Goal: Information Seeking & Learning: Learn about a topic

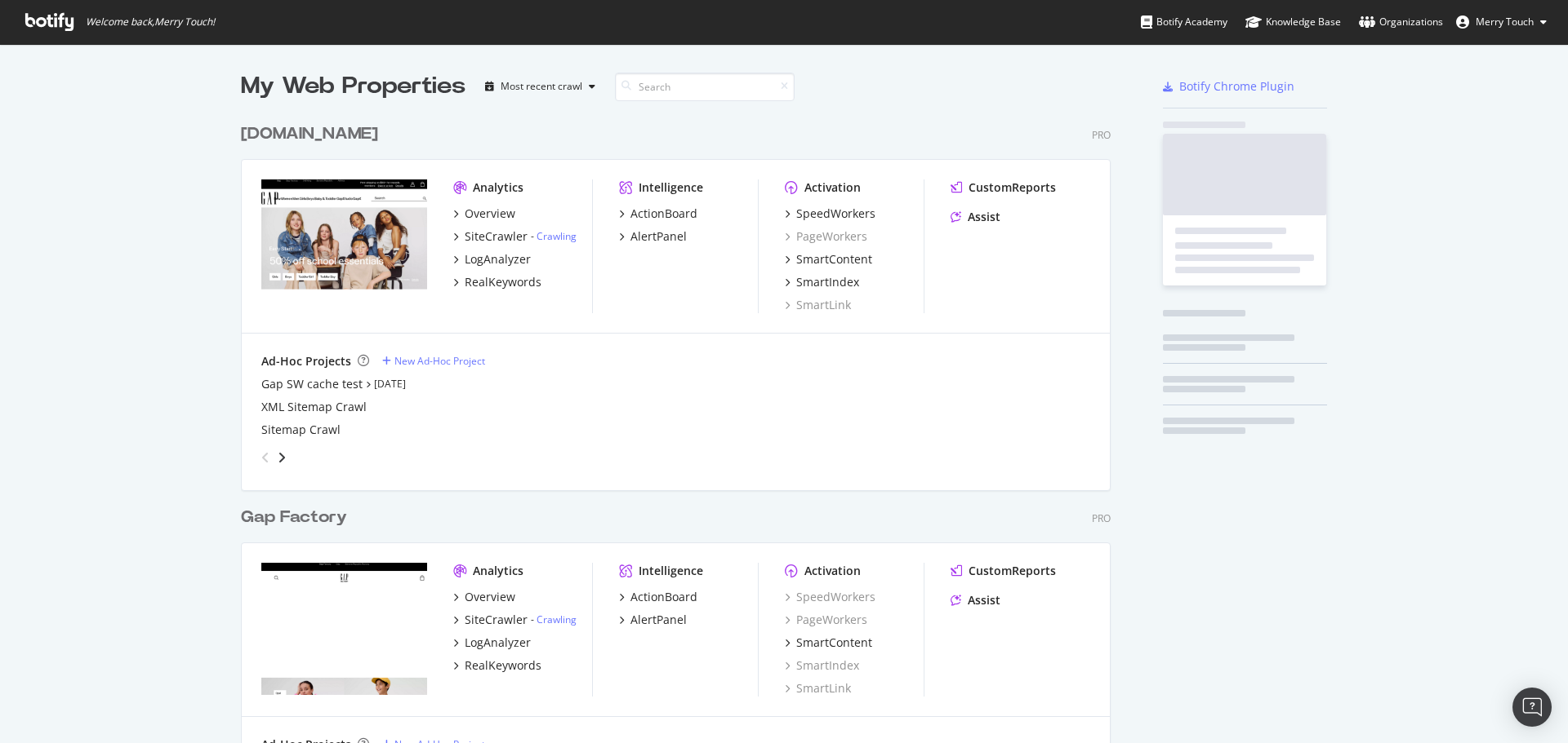
scroll to position [1868, 871]
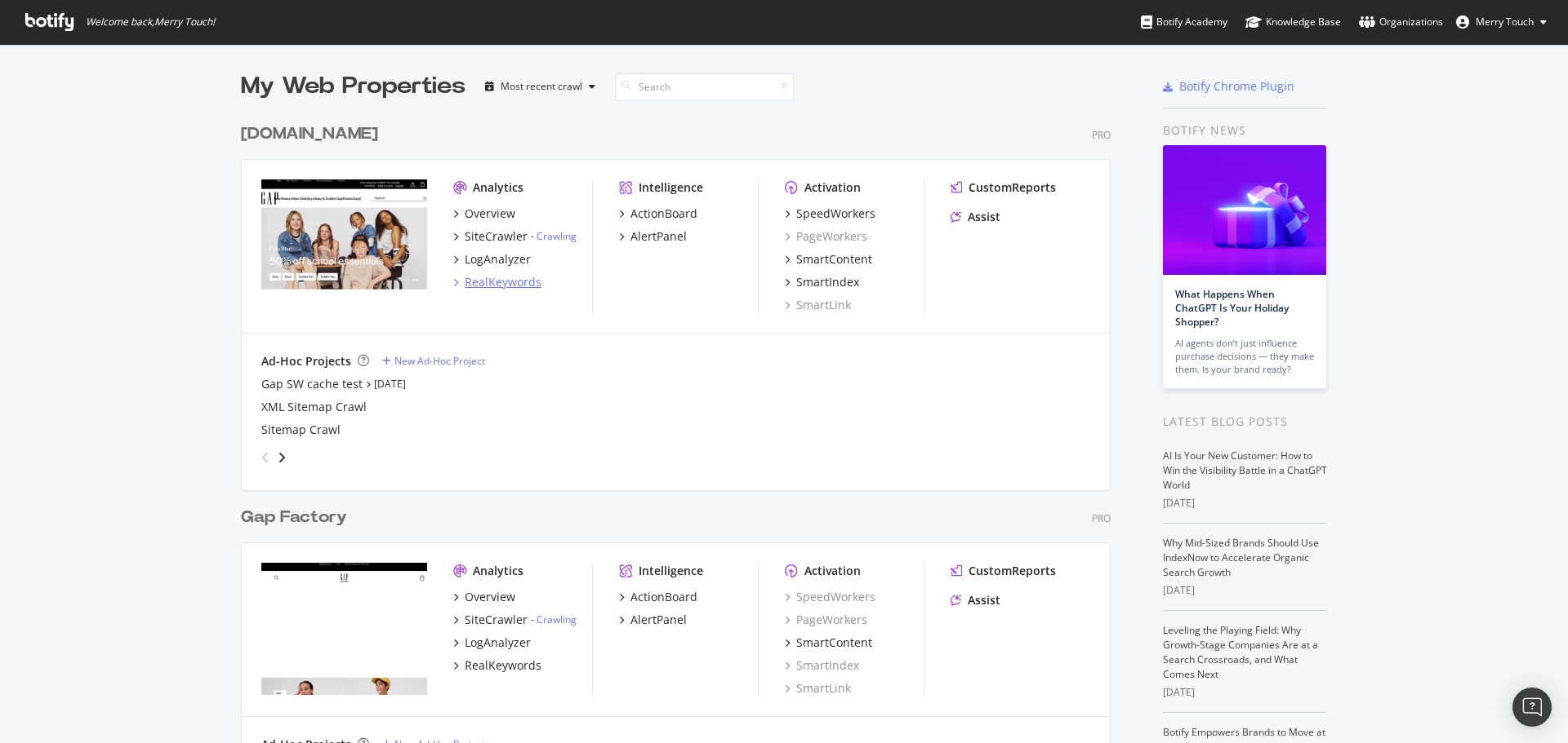
click at [513, 278] on div "RealKeywords" at bounding box center [503, 282] width 77 height 16
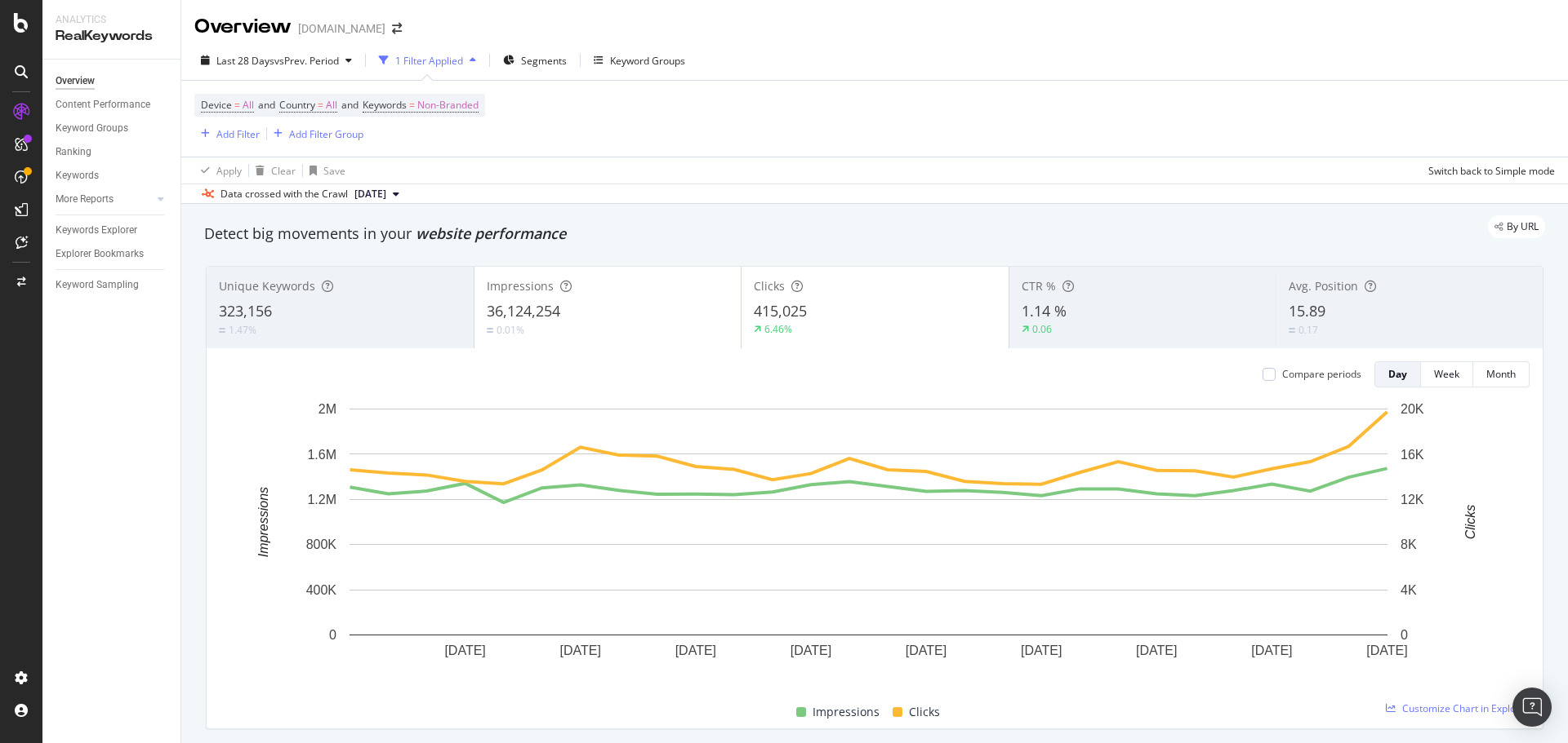
click at [1057, 56] on div "Last 28 Days vs Prev. Period 1 Filter Applied Segments Keyword Groups" at bounding box center [874, 63] width 1386 height 32
click at [111, 108] on div "Content Performance" at bounding box center [103, 105] width 95 height 17
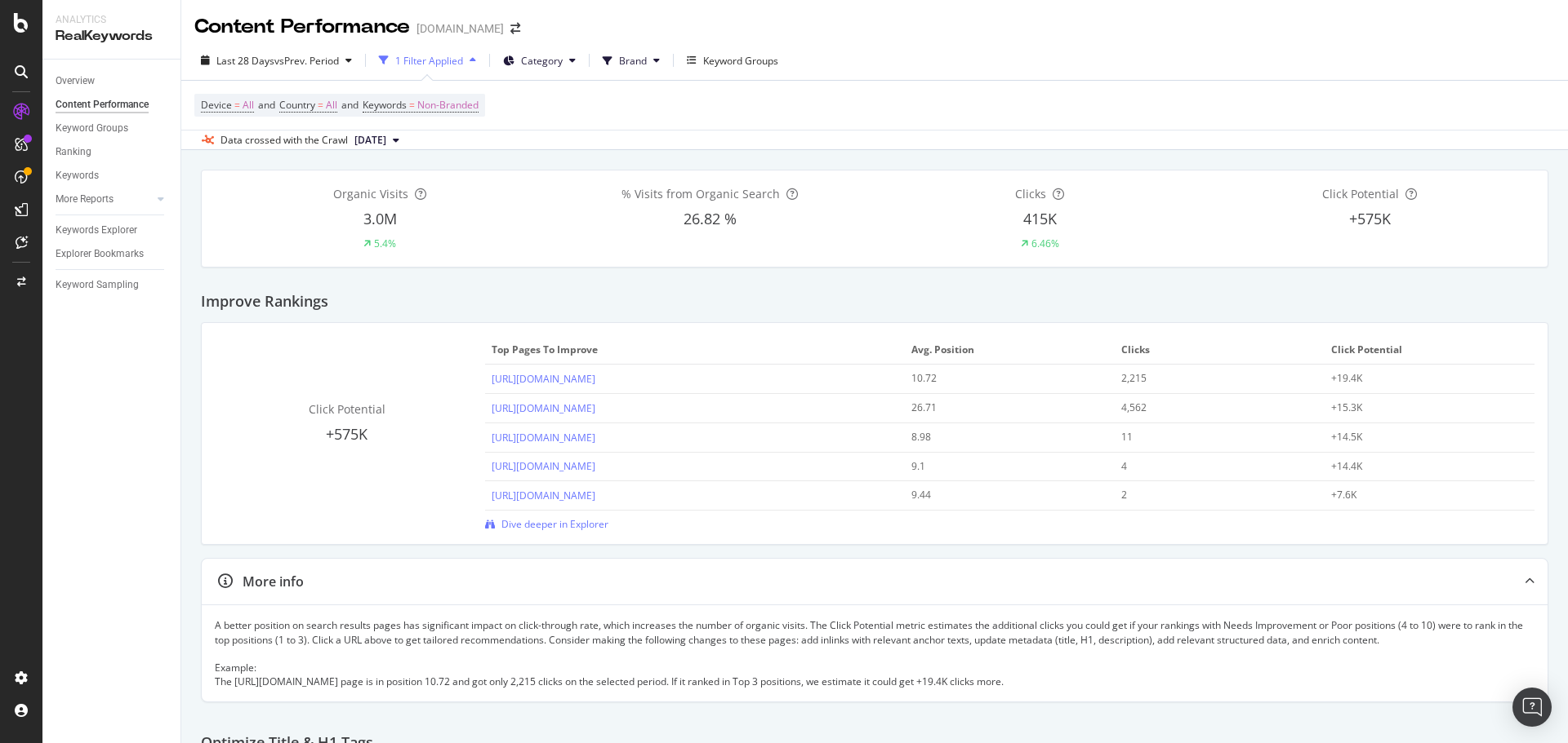
click at [149, 198] on div at bounding box center [144, 199] width 16 height 16
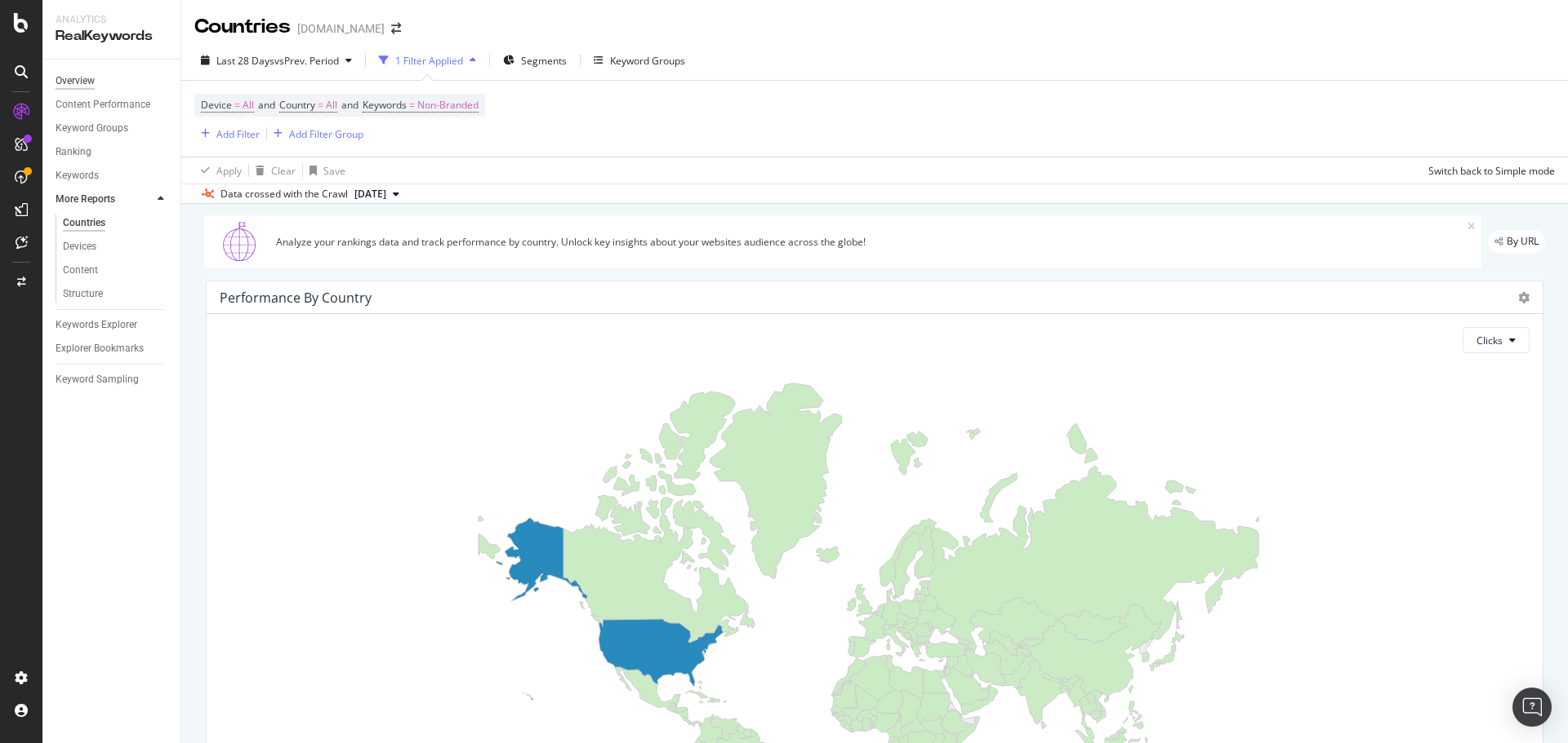
click at [87, 83] on div "Overview" at bounding box center [75, 81] width 39 height 17
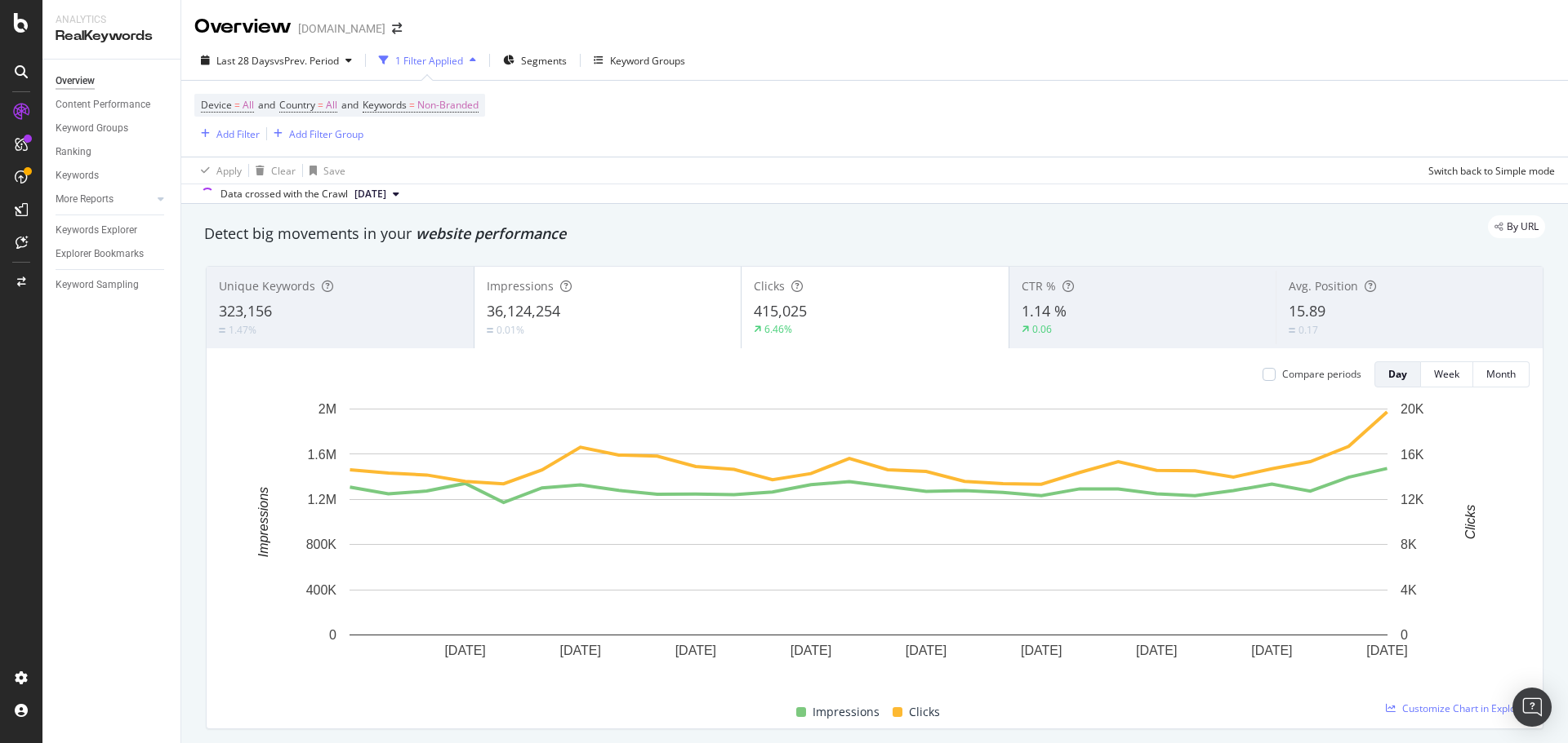
click at [26, 73] on icon at bounding box center [21, 71] width 13 height 13
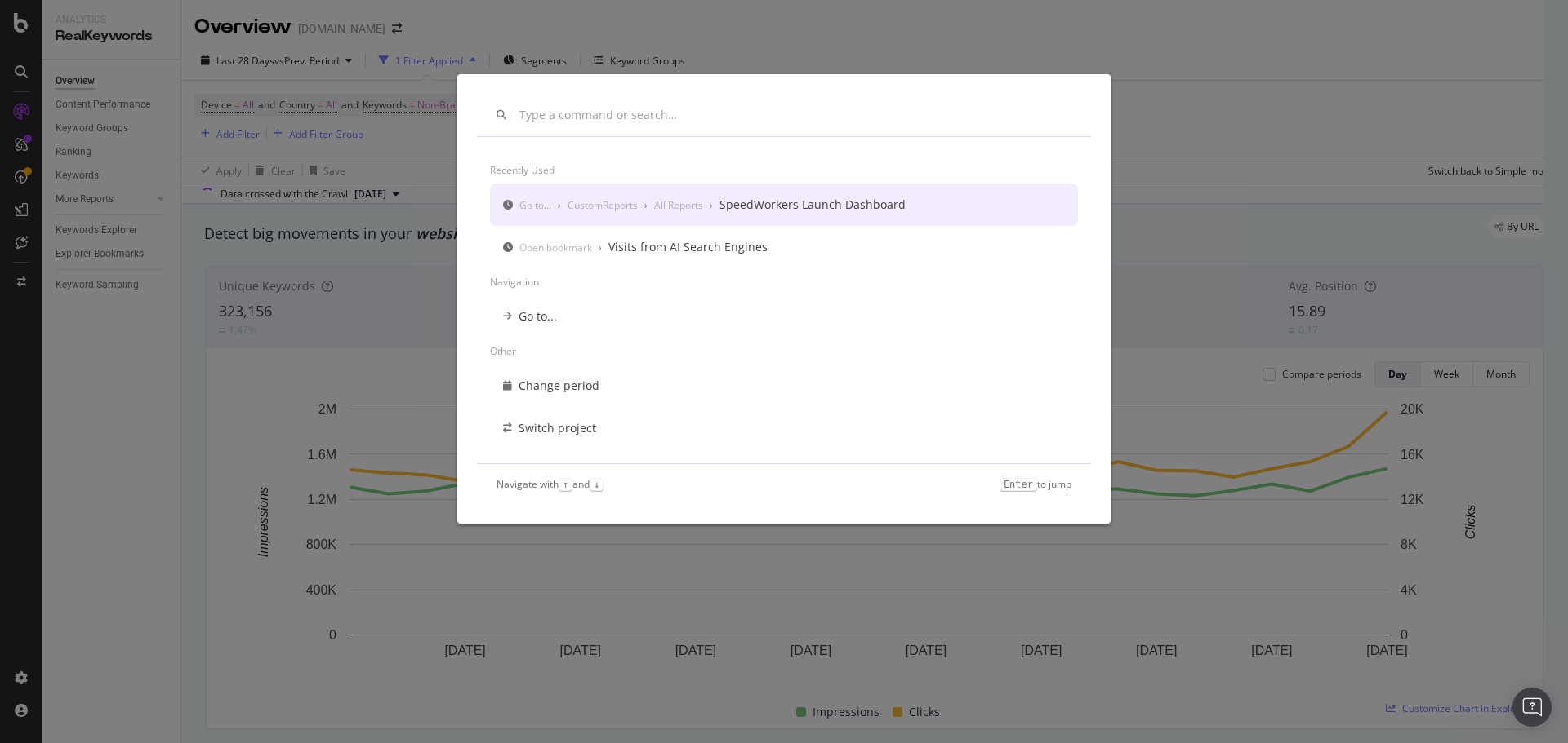
click at [549, 117] on input "modal" at bounding box center [796, 115] width 552 height 14
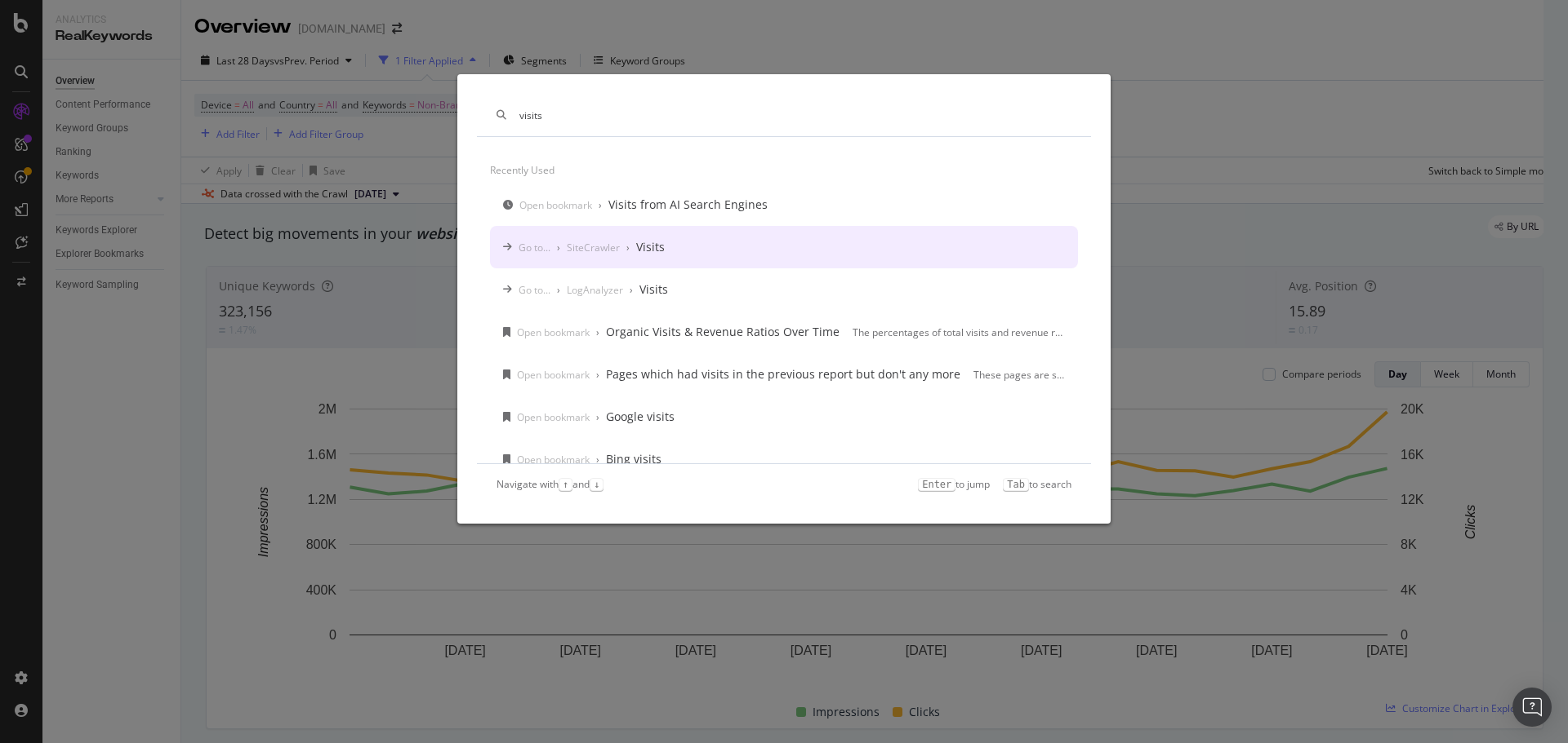
type input "visits"
click at [594, 255] on div "Go to... › SiteCrawler › Visits" at bounding box center [591, 247] width 146 height 16
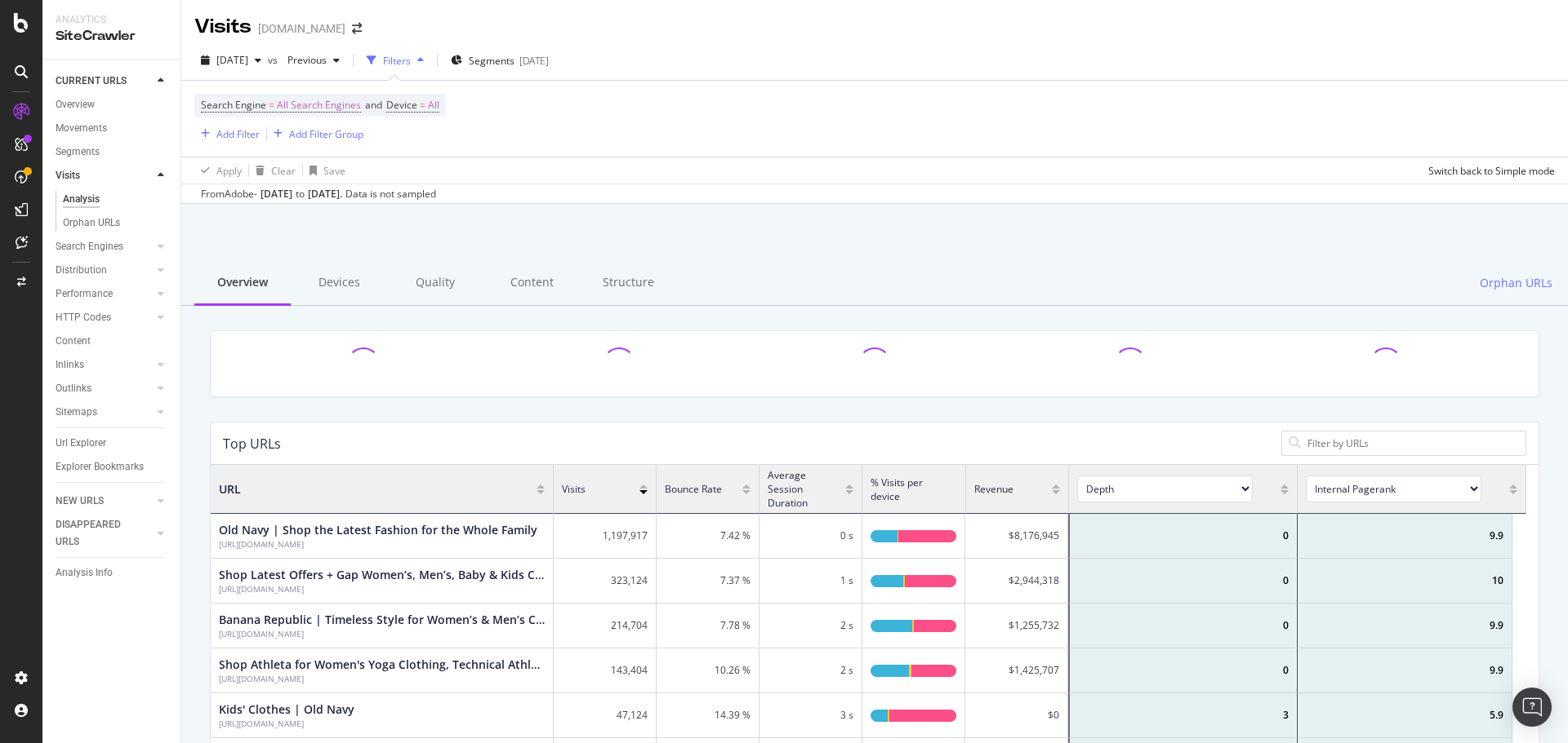
scroll to position [477, 1303]
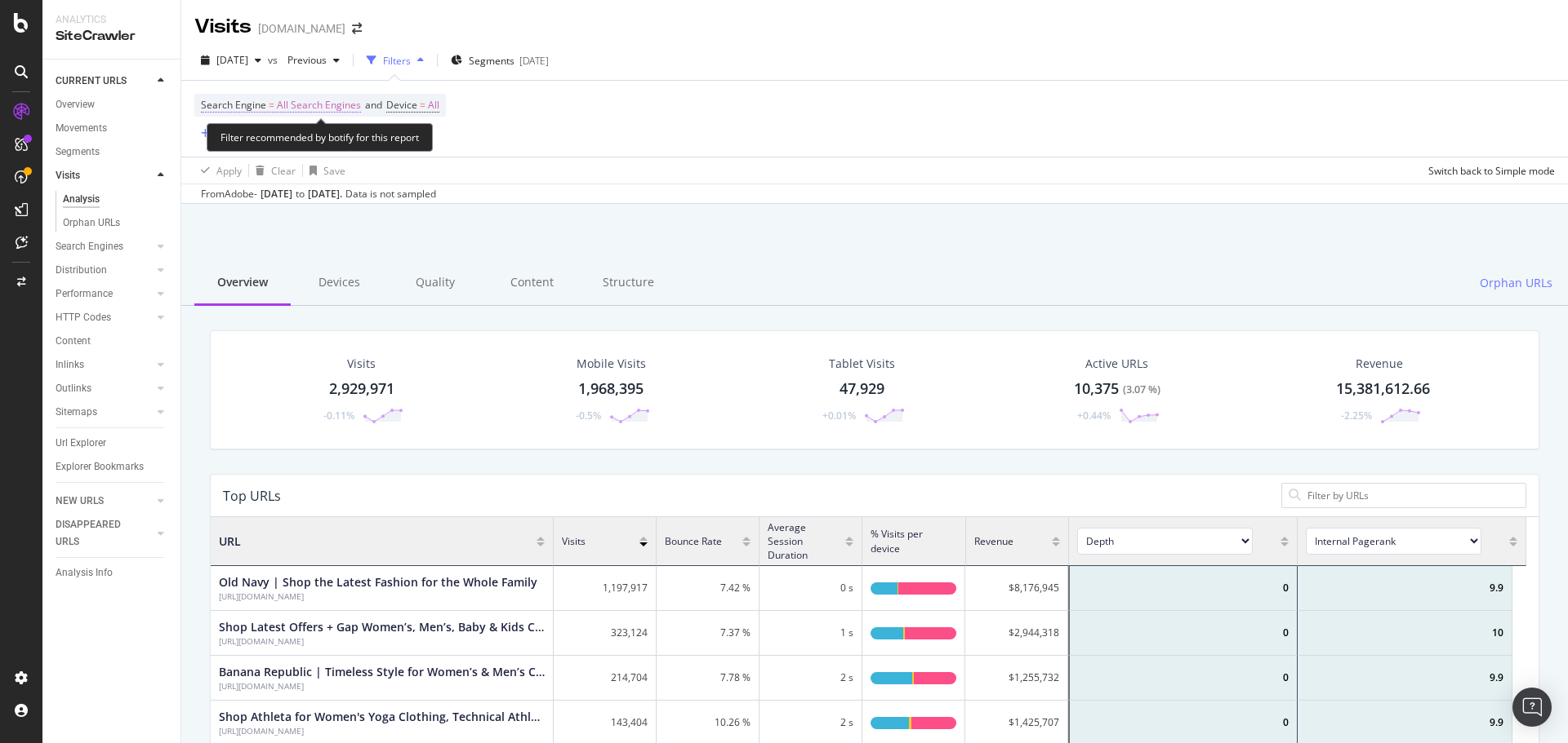
click at [305, 106] on span "All Search Engines" at bounding box center [319, 105] width 84 height 23
click at [689, 112] on div "Search Engine = All Search Engines and Device = All Add Filter Add Filter Group" at bounding box center [874, 119] width 1360 height 76
click at [302, 102] on span "All Search Engines" at bounding box center [319, 105] width 84 height 23
click at [248, 149] on span "All Search Engines" at bounding box center [257, 143] width 84 height 14
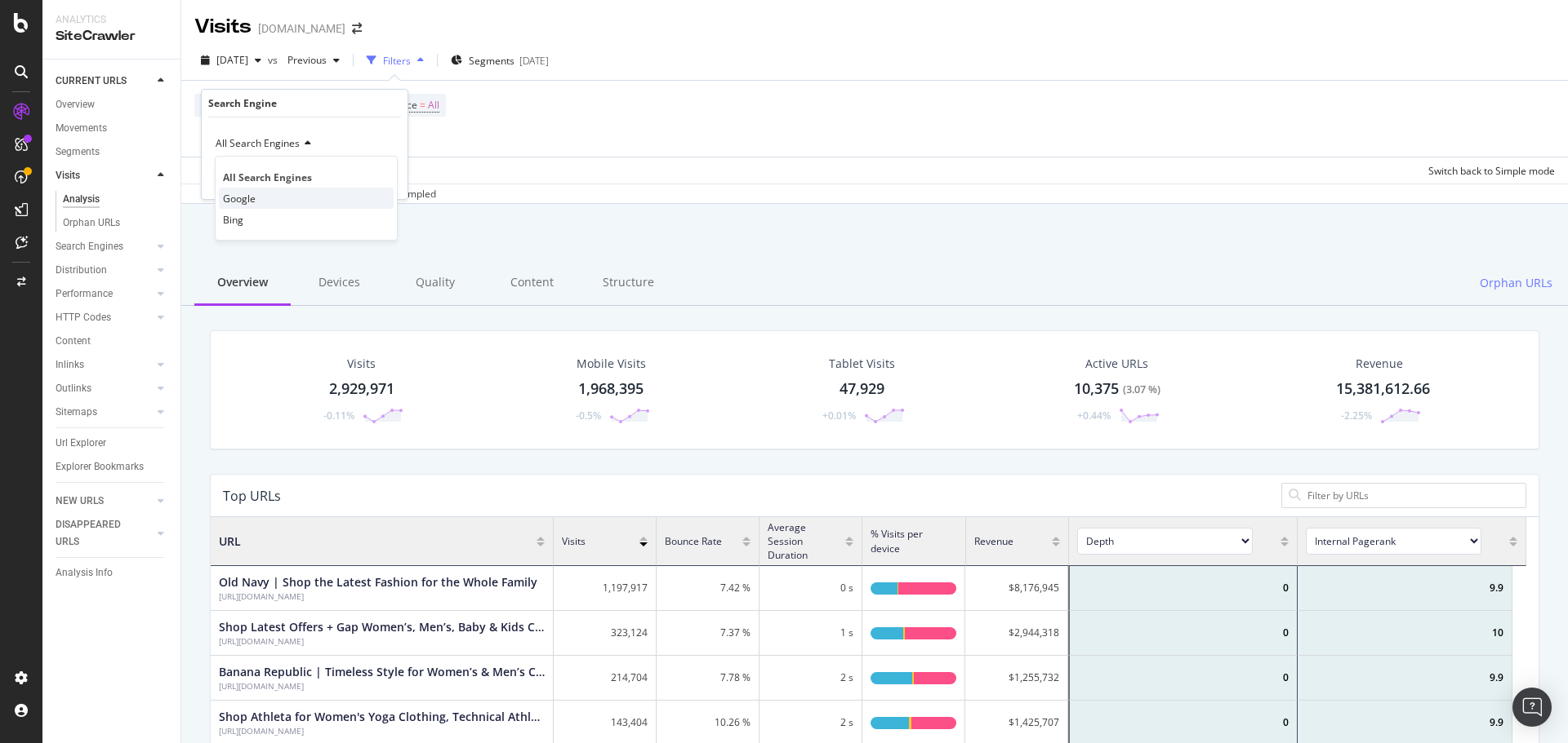
click at [237, 199] on span "Google" at bounding box center [239, 199] width 32 height 14
click at [377, 181] on div "Apply" at bounding box center [382, 178] width 26 height 14
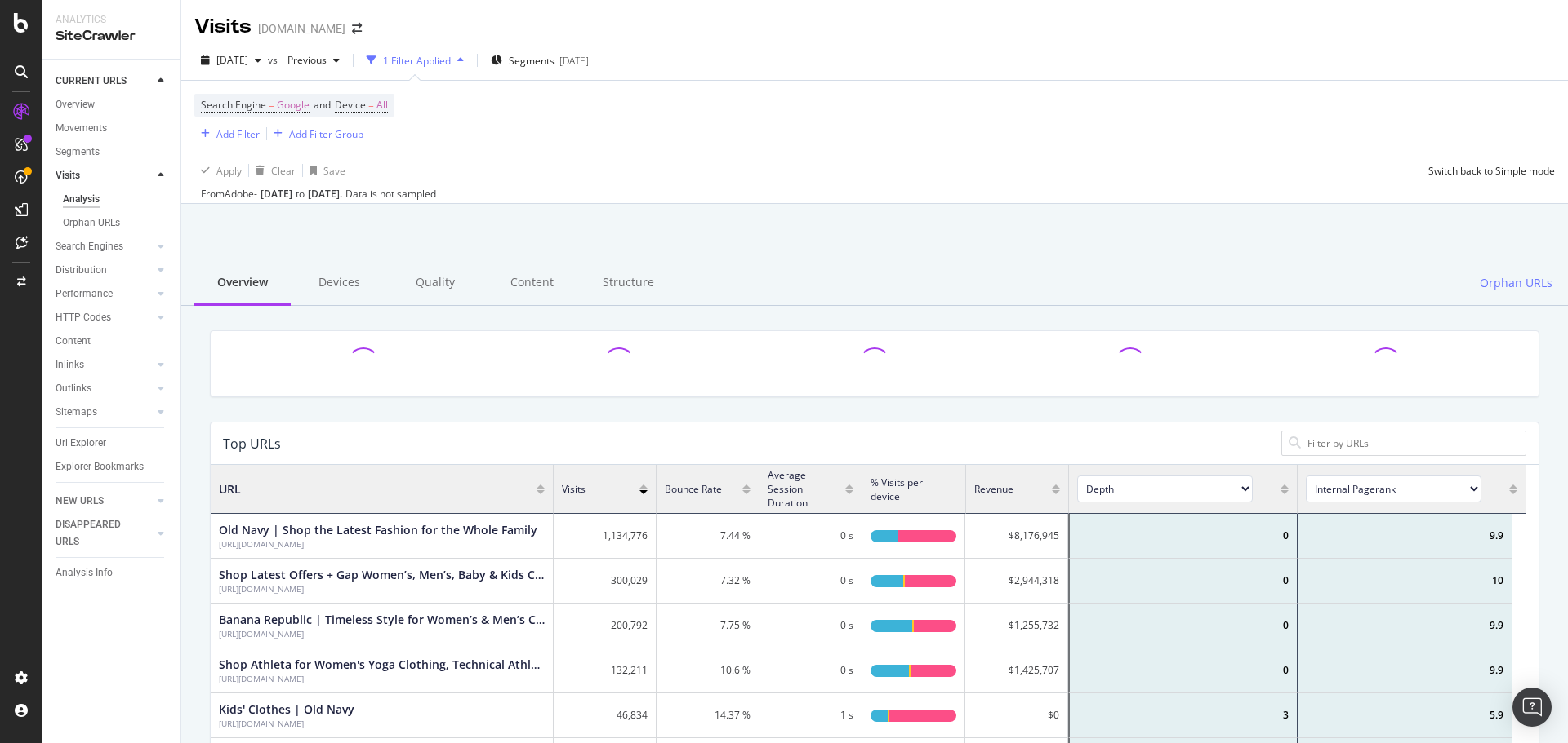
scroll to position [477, 1303]
click at [889, 32] on div "Visits Gap.com" at bounding box center [874, 20] width 1386 height 41
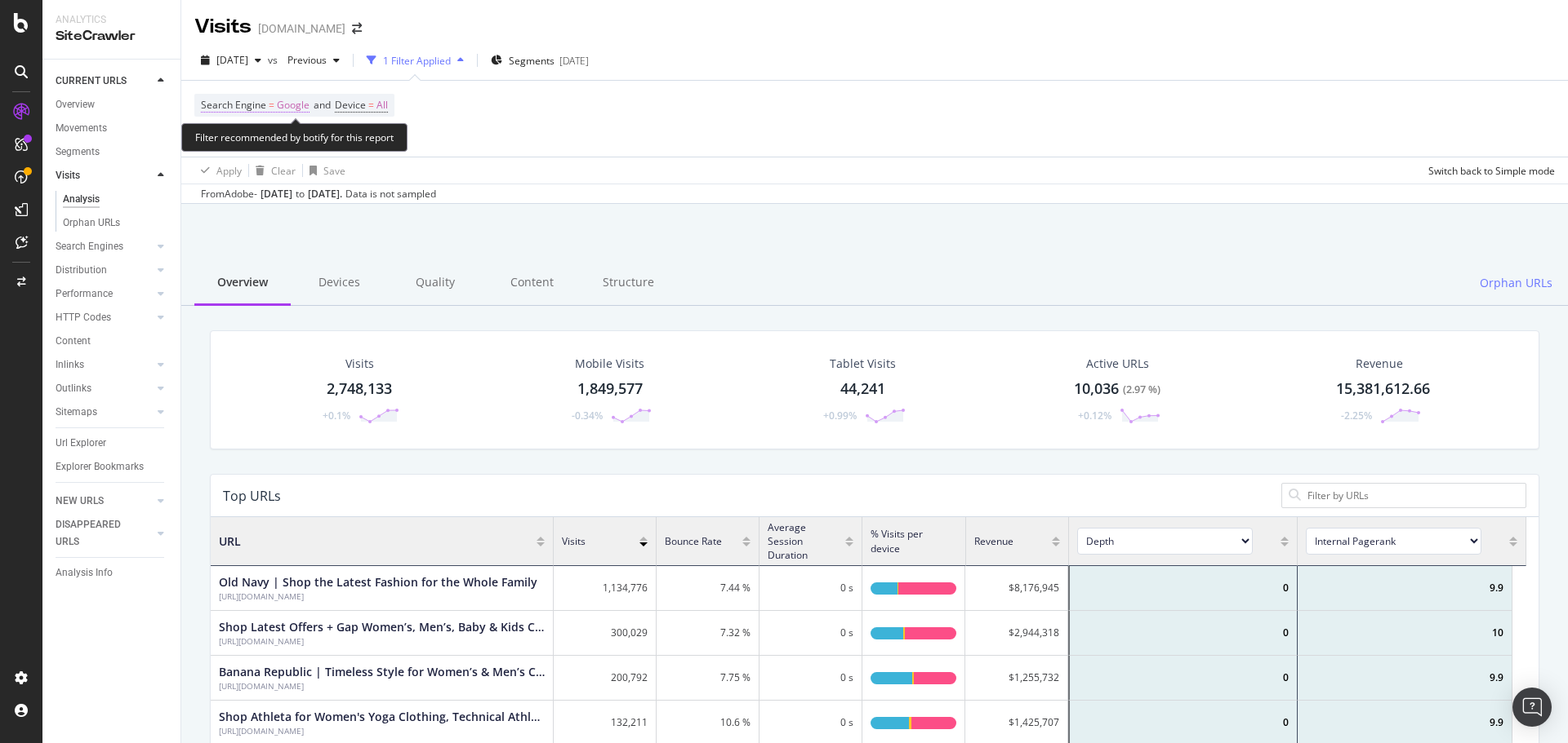
click at [293, 101] on span "Google" at bounding box center [293, 105] width 32 height 23
click at [249, 149] on div "Google" at bounding box center [304, 143] width 179 height 26
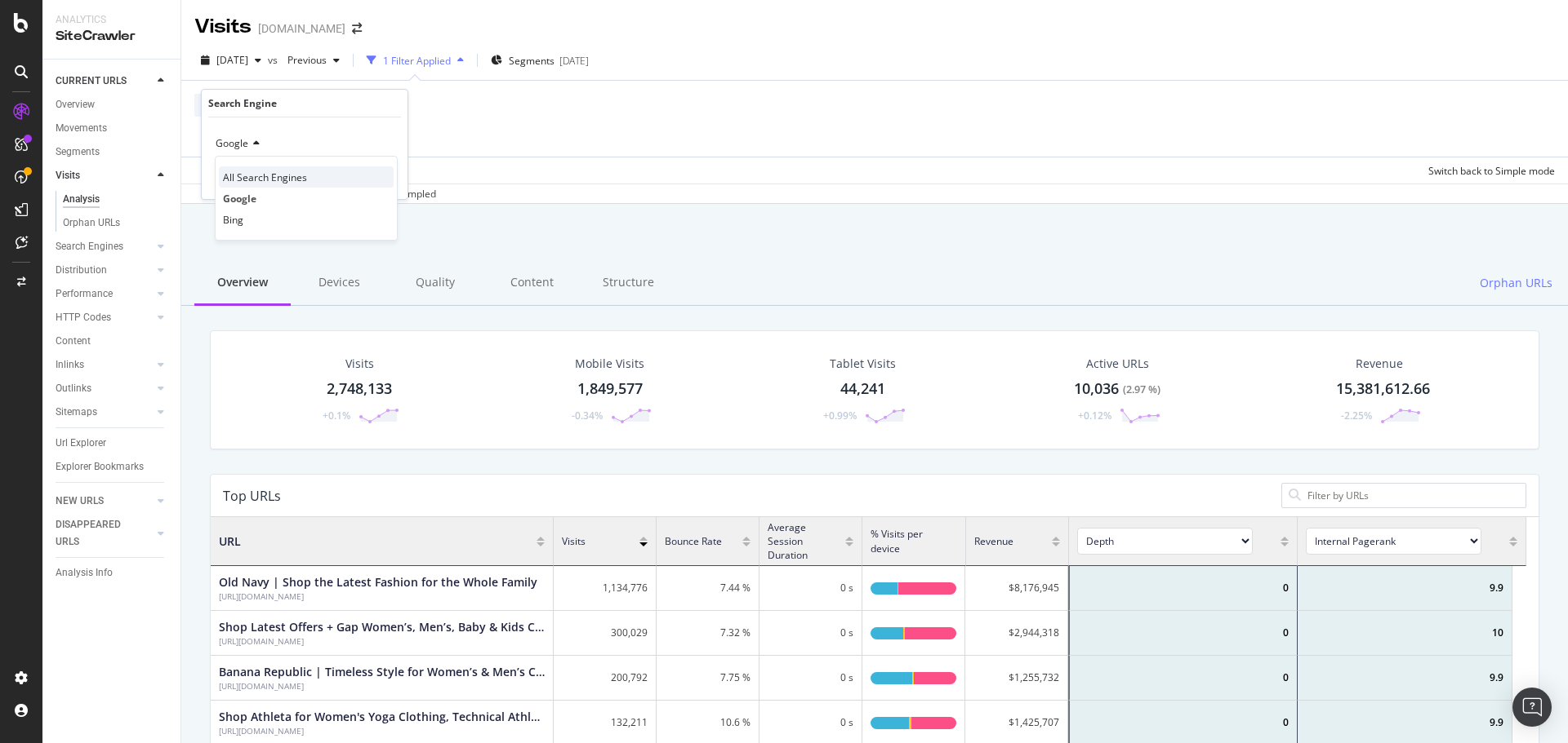
click at [246, 176] on span "All Search Engines" at bounding box center [265, 178] width 84 height 14
click at [376, 176] on div "Apply" at bounding box center [382, 178] width 26 height 14
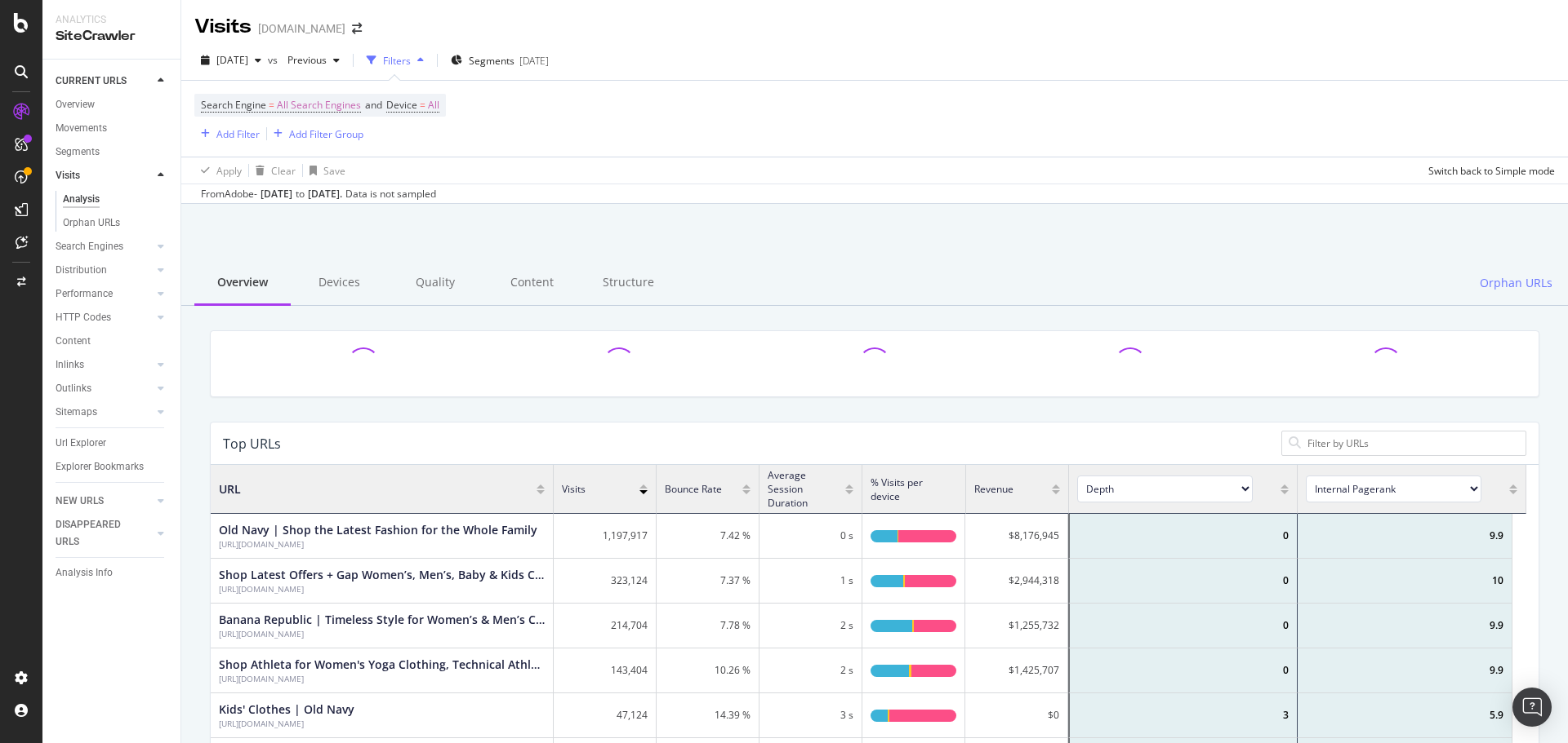
scroll to position [477, 1303]
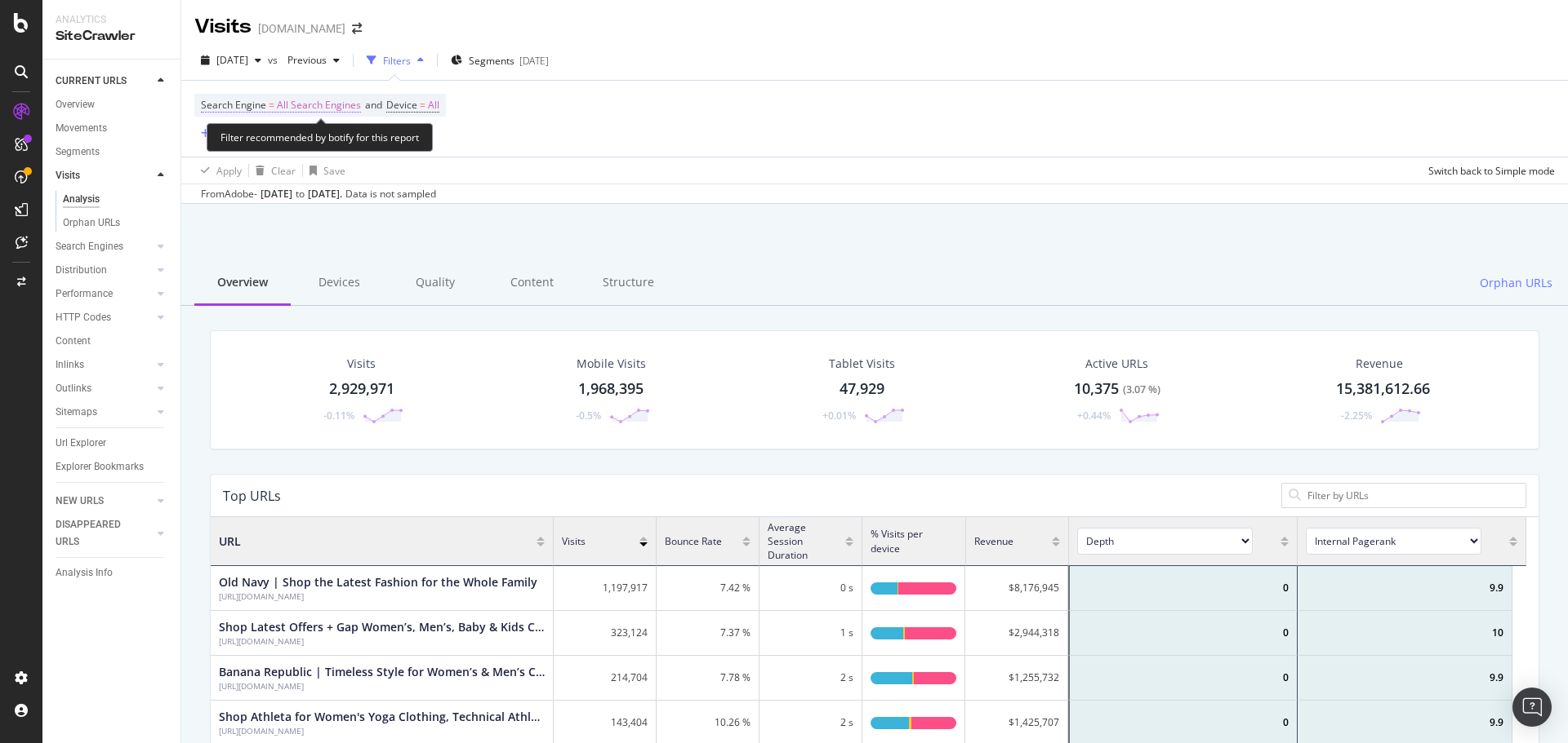
click at [293, 108] on span "All Search Engines" at bounding box center [319, 105] width 84 height 23
click at [268, 147] on span "All Search Engines" at bounding box center [257, 143] width 84 height 14
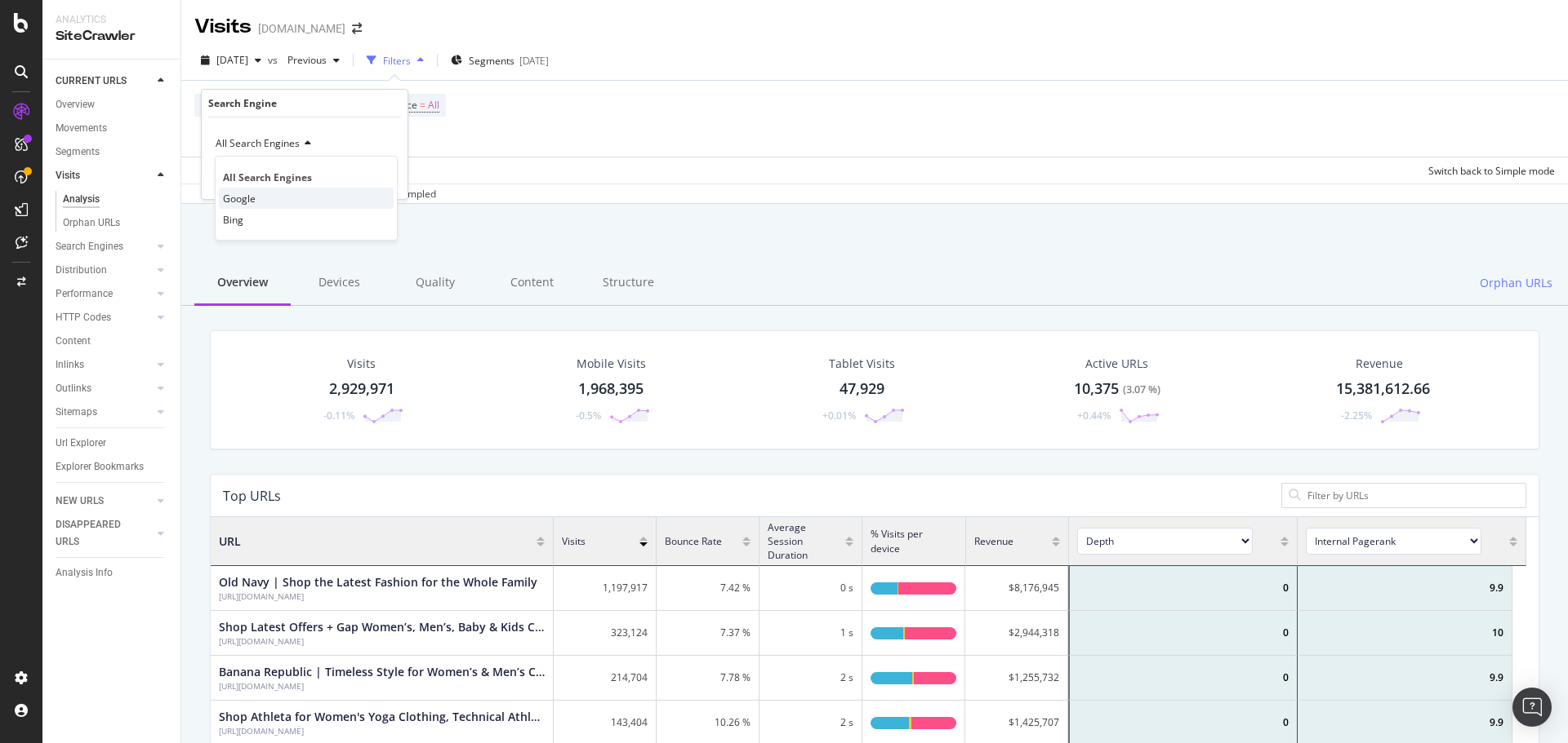
click at [250, 195] on span "Google" at bounding box center [239, 199] width 32 height 14
click at [377, 178] on div "Apply" at bounding box center [382, 178] width 26 height 14
click at [267, 50] on div "[DATE]" at bounding box center [231, 60] width 73 height 25
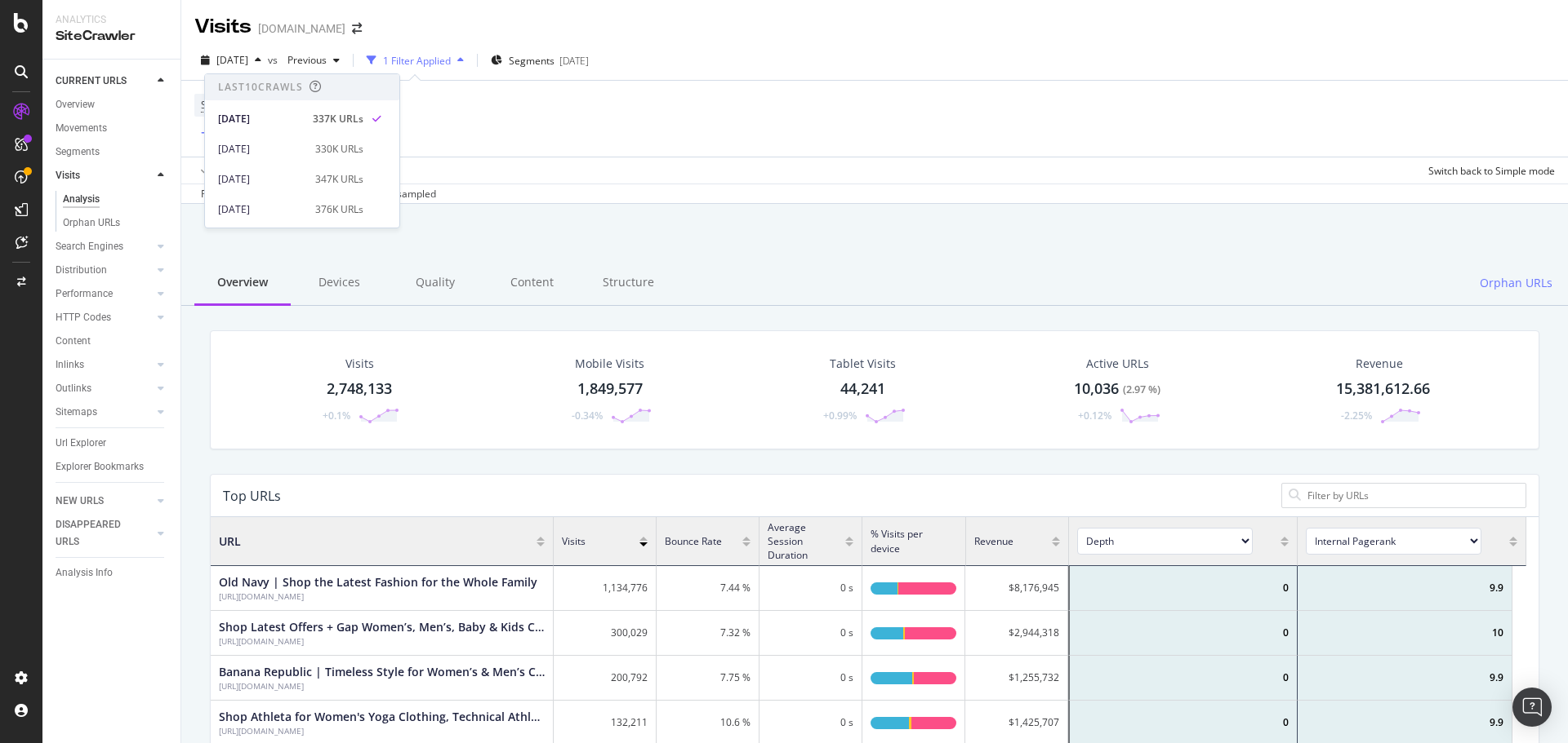
click at [895, 46] on div "2025 Aug. 20th vs Previous 1 Filter Applied Segments 2025-06-18 Search Engine =…" at bounding box center [874, 122] width 1386 height 163
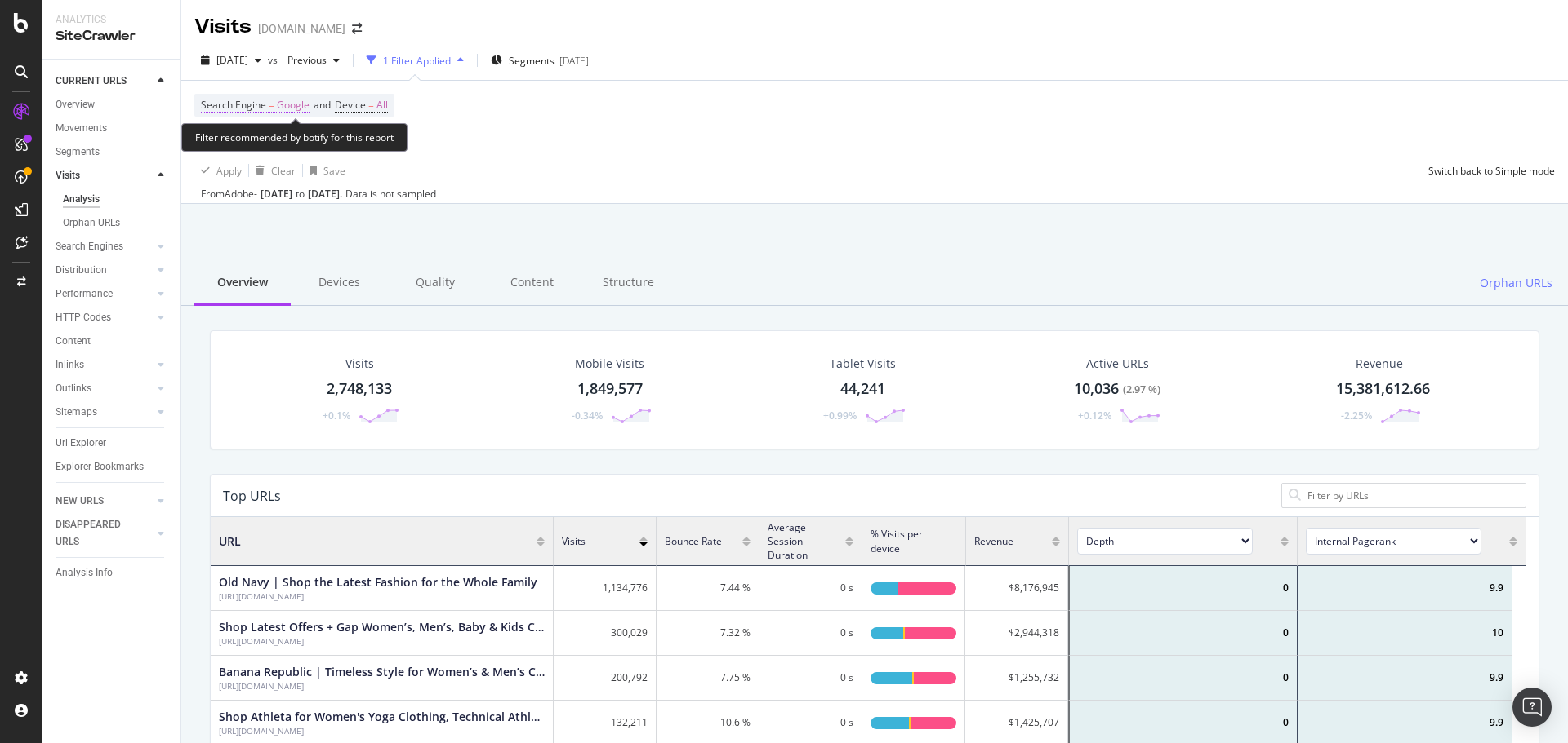
click at [294, 102] on span "Google" at bounding box center [293, 105] width 32 height 23
click at [231, 149] on span "Google" at bounding box center [232, 143] width 32 height 14
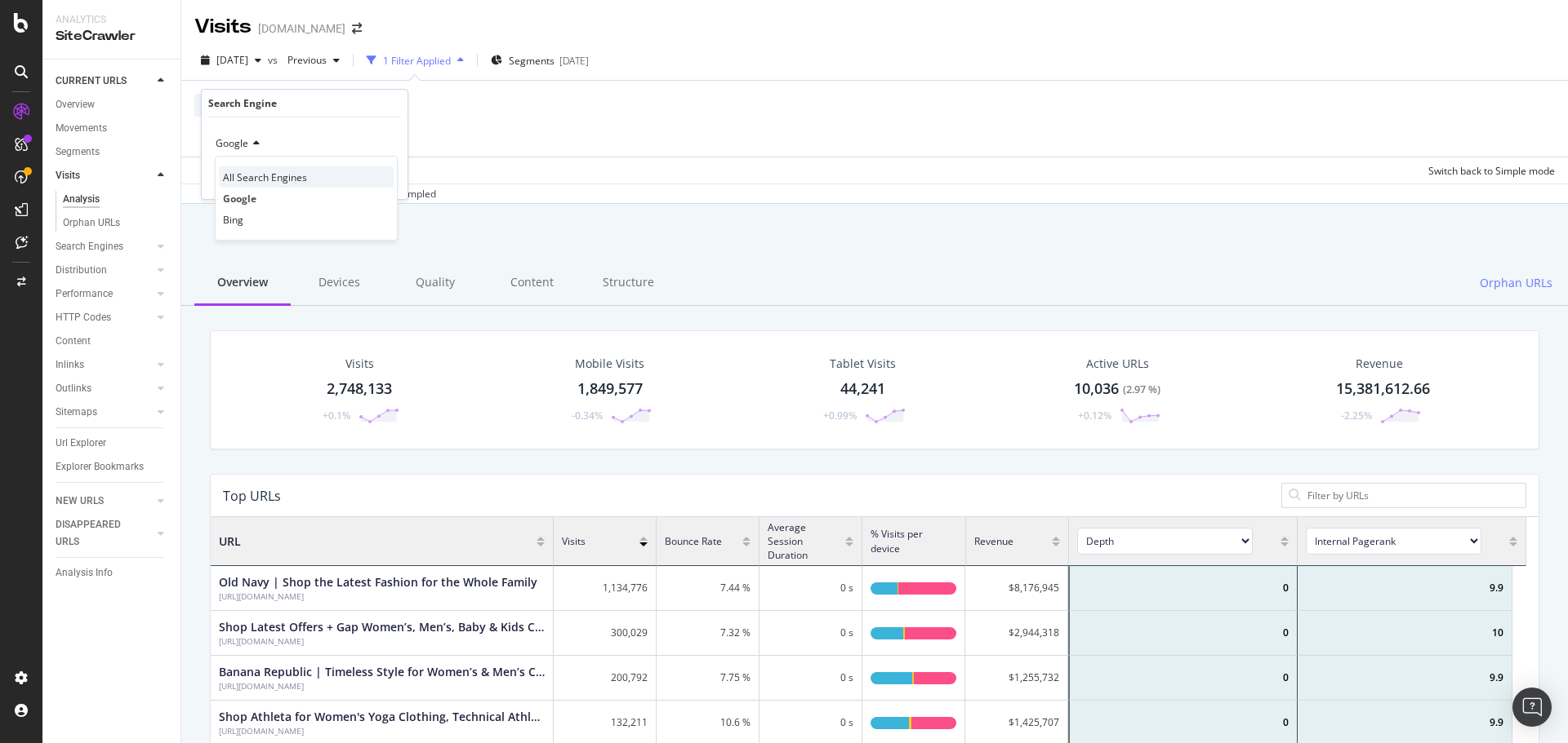
click at [236, 173] on span "All Search Engines" at bounding box center [265, 178] width 84 height 14
click at [382, 176] on div "Apply" at bounding box center [382, 178] width 26 height 14
click at [987, 120] on div "Search Engine = All Search Engines and Device = All Add Filter Add Filter Group" at bounding box center [874, 119] width 1360 height 76
click at [893, 50] on div "2025 Aug. 20th vs Previous Filters Segments 2025-06-18" at bounding box center [874, 63] width 1386 height 32
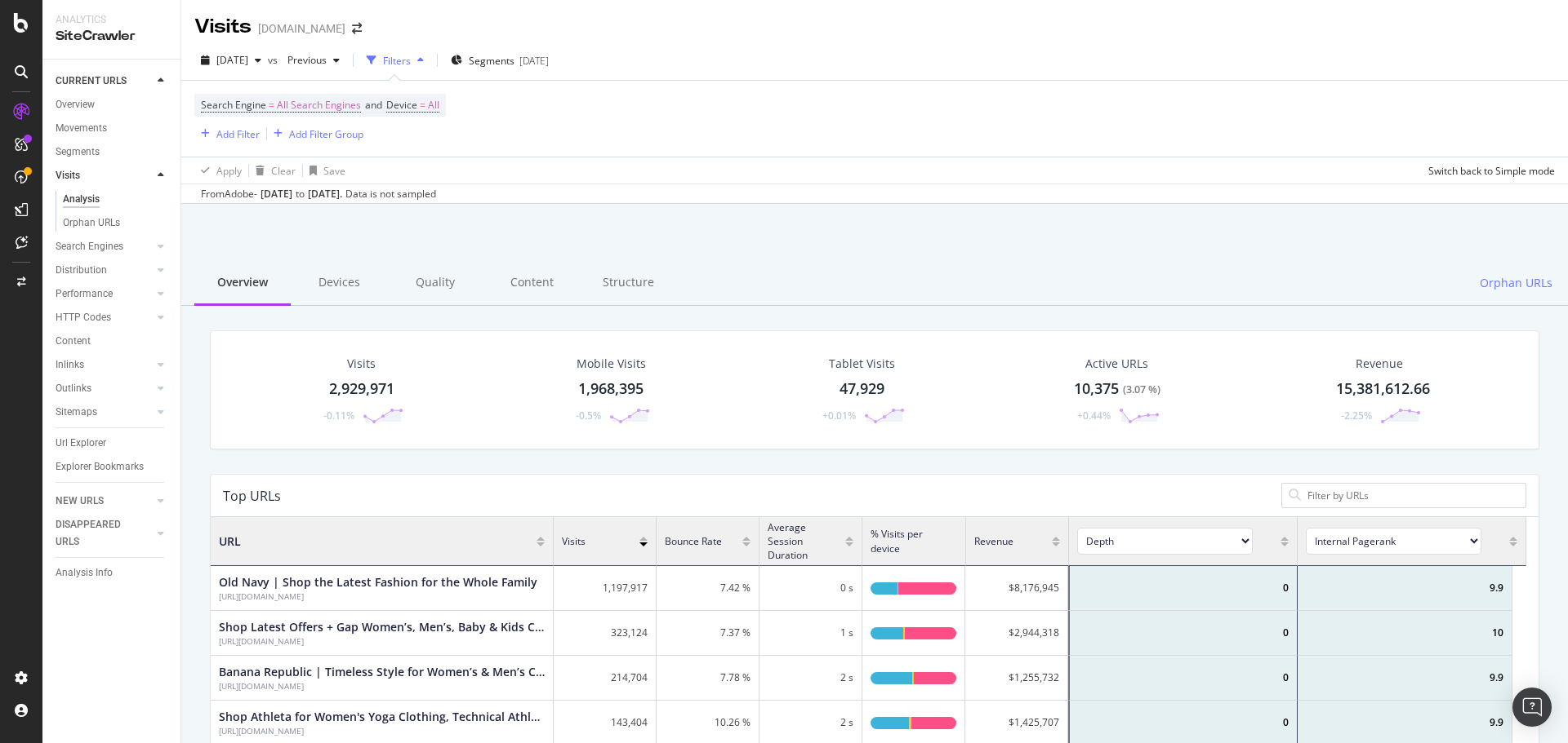
click at [899, 24] on div "Visits Gap.com" at bounding box center [874, 20] width 1386 height 41
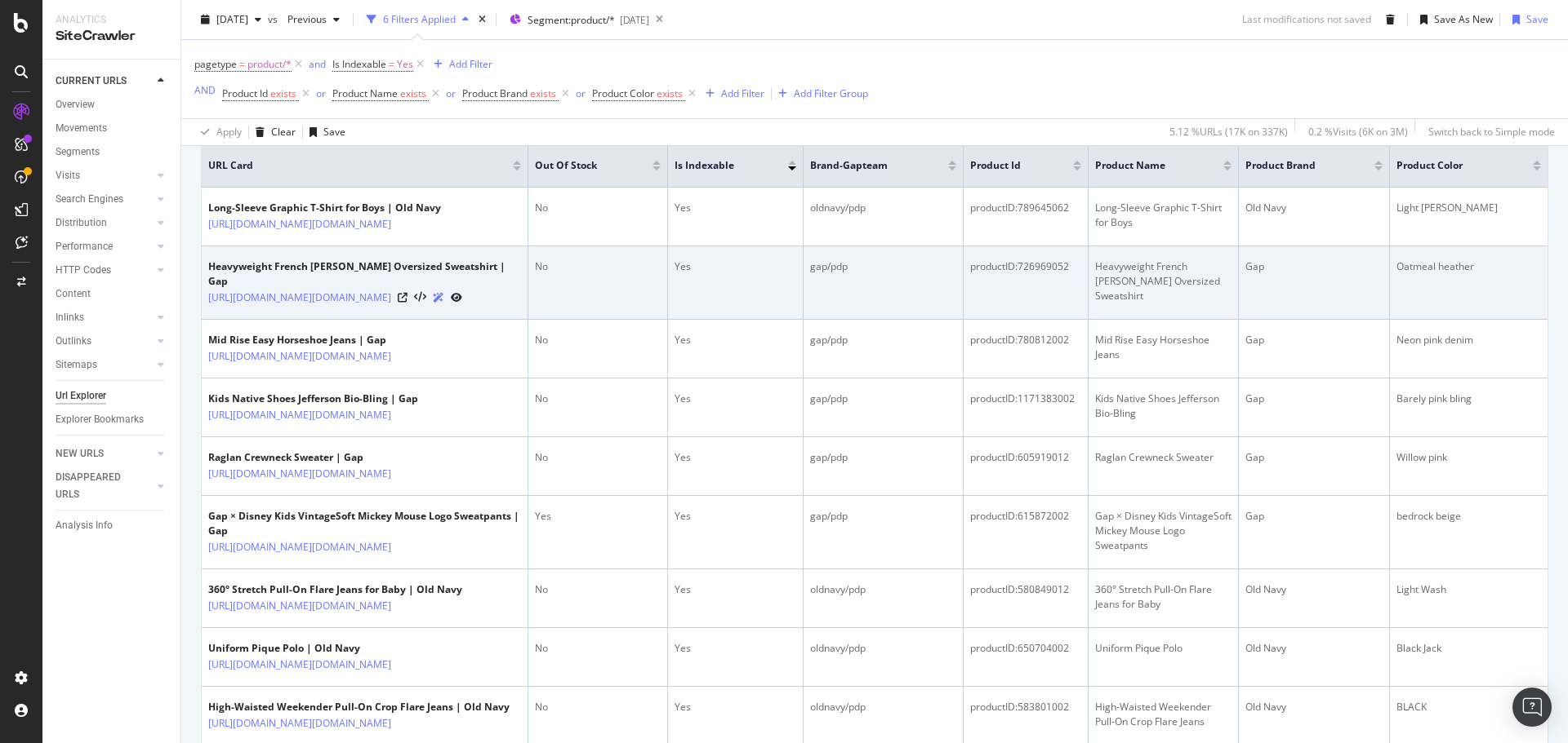
scroll to position [734, 0]
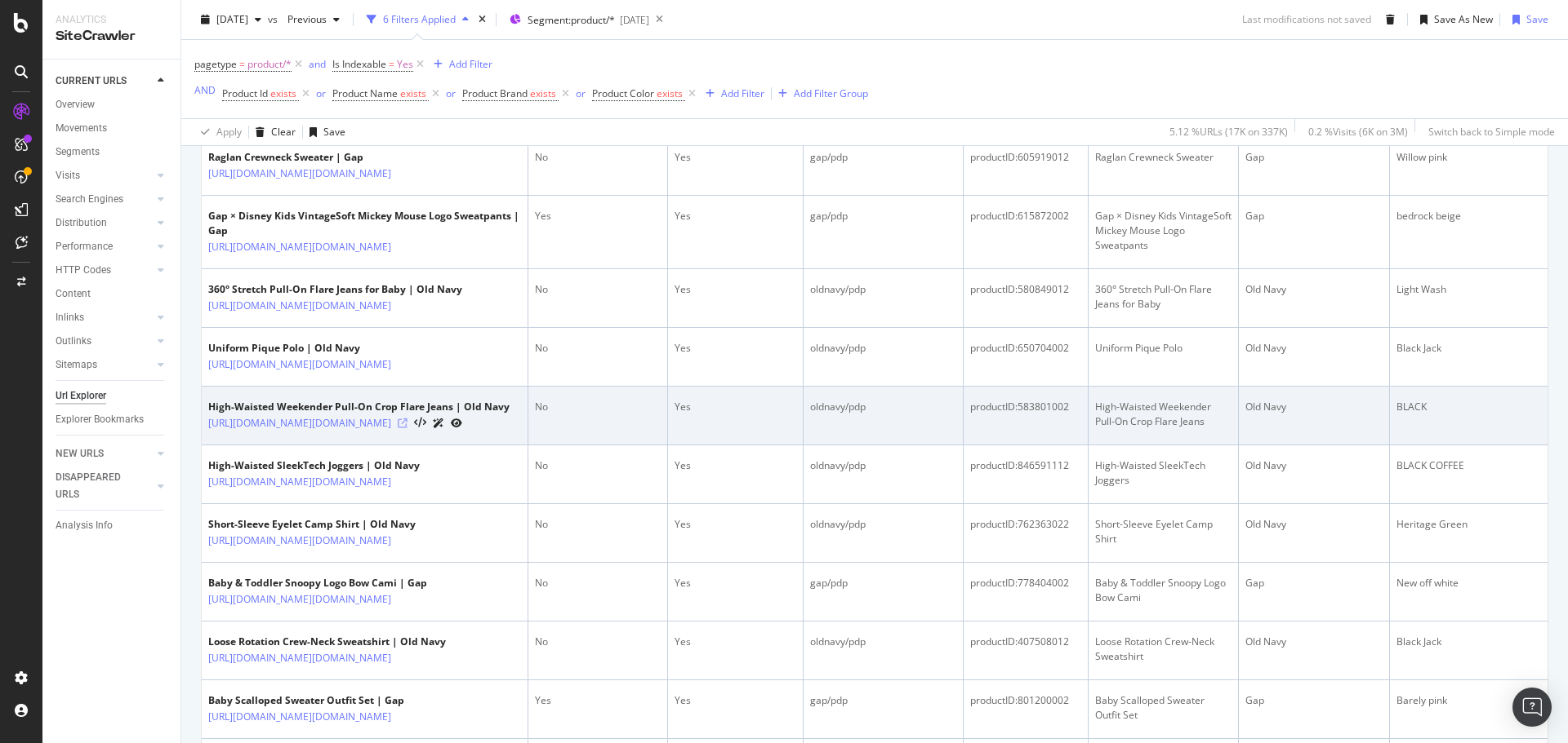
click at [408, 429] on icon at bounding box center [402, 423] width 9 height 9
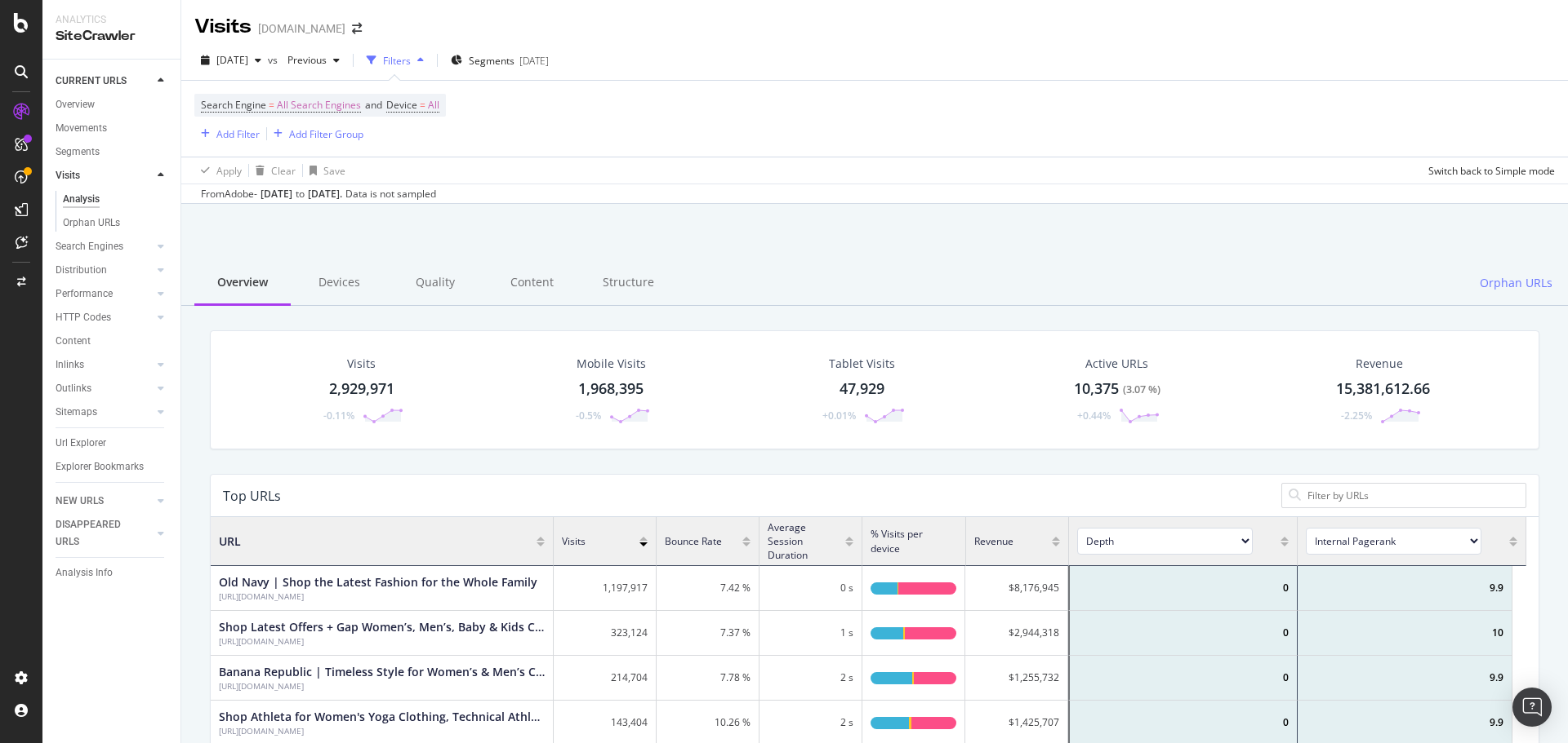
scroll to position [477, 1303]
